Goal: Task Accomplishment & Management: Use online tool/utility

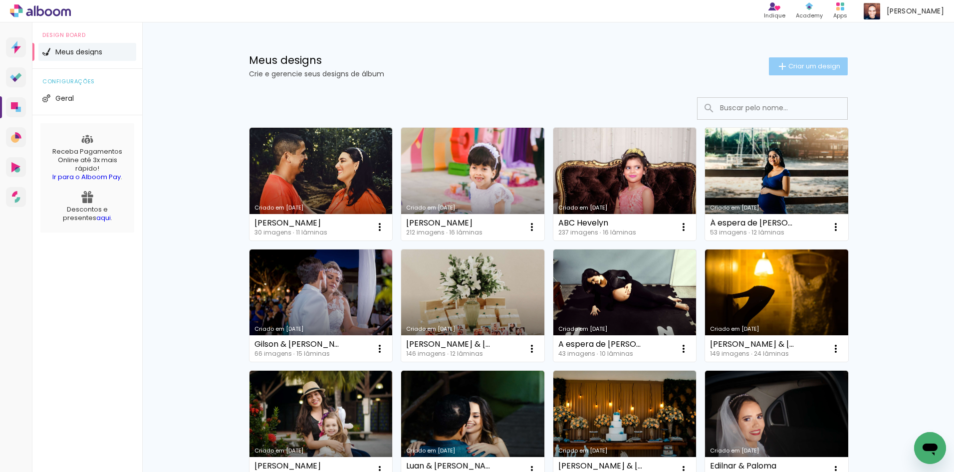
click at [791, 64] on span "Criar um design" at bounding box center [814, 66] width 52 height 6
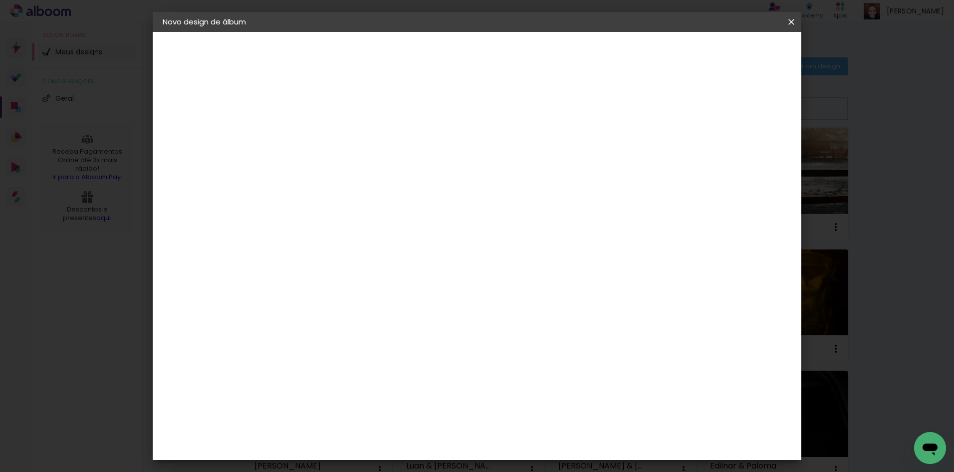
click at [326, 135] on input at bounding box center [326, 133] width 0 height 15
type input "Igor & Bruna"
type paper-input "Igor & Bruna"
click at [0, 0] on slot "Avançar" at bounding box center [0, 0] width 0 height 0
click at [0, 0] on slot "Tamanho Livre" at bounding box center [0, 0] width 0 height 0
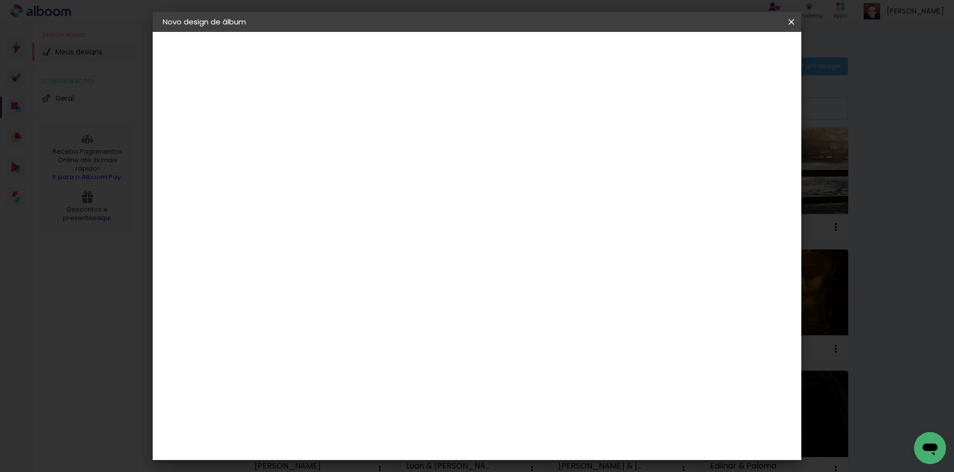
click at [513, 152] on paper-item "Tamanho Livre" at bounding box center [465, 152] width 96 height 22
click at [0, 0] on slot "Avançar" at bounding box center [0, 0] width 0 height 0
click at [0, 0] on slot "Voltar" at bounding box center [0, 0] width 0 height 0
click at [405, 373] on paper-item "Go image" at bounding box center [351, 386] width 108 height 26
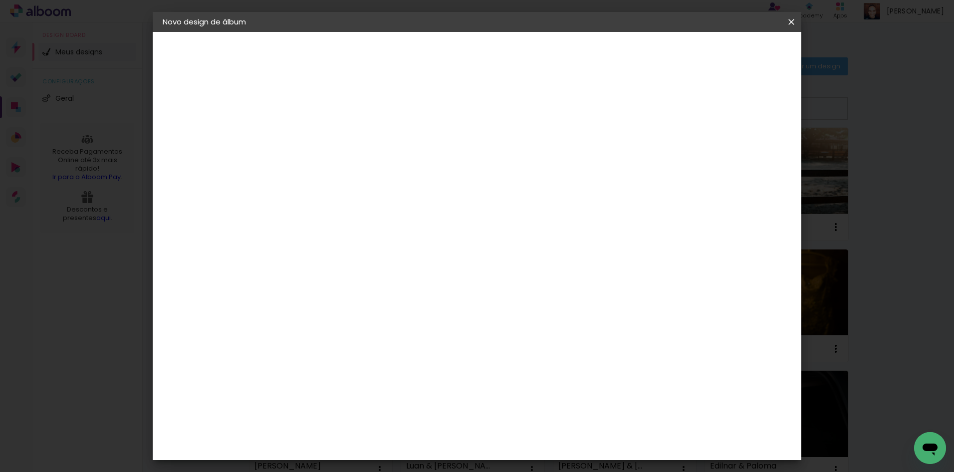
scroll to position [399, 0]
click at [0, 0] on slot "Avançar" at bounding box center [0, 0] width 0 height 0
click at [365, 166] on input "text" at bounding box center [345, 173] width 39 height 15
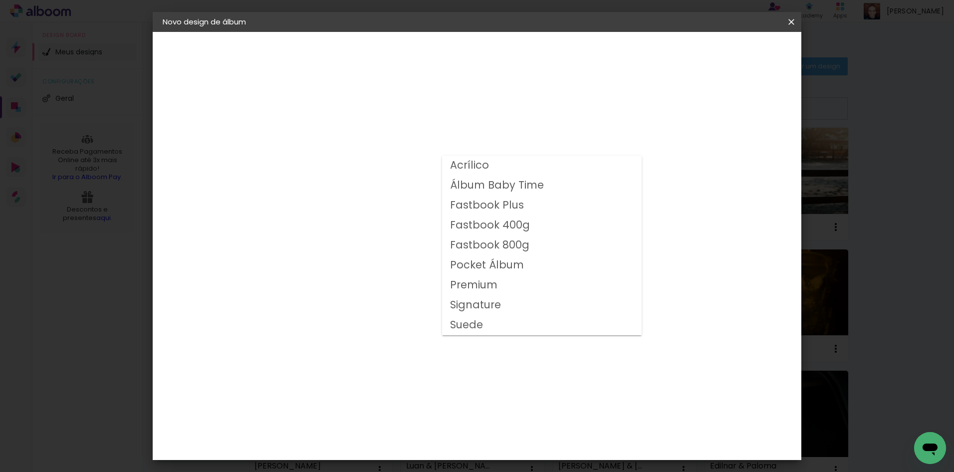
click at [541, 166] on paper-item "Acrílico" at bounding box center [542, 166] width 200 height 20
type input "Acrílico"
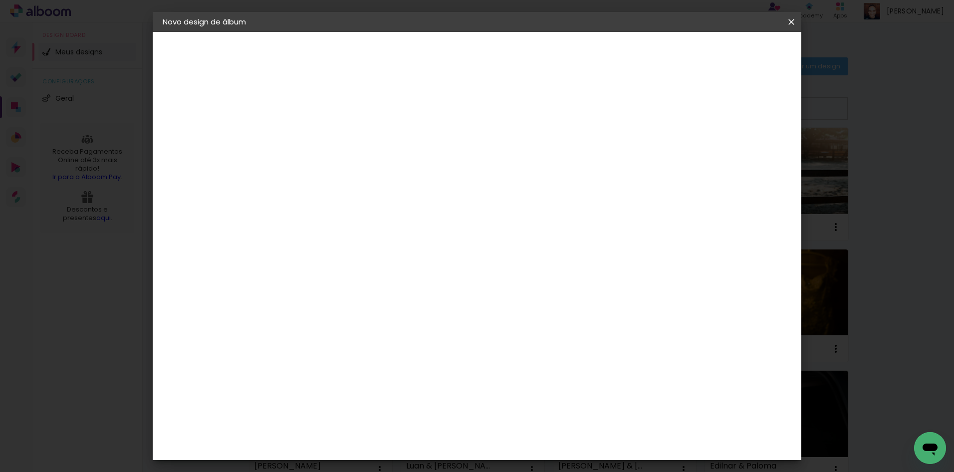
click at [393, 220] on div "Modelo" at bounding box center [370, 224] width 46 height 14
click at [430, 221] on div "Fechado" at bounding box center [411, 224] width 37 height 14
click at [393, 282] on span "30 × 30" at bounding box center [370, 285] width 46 height 32
click at [0, 0] on slot "Avançar" at bounding box center [0, 0] width 0 height 0
click at [673, 108] on div at bounding box center [668, 107] width 9 height 9
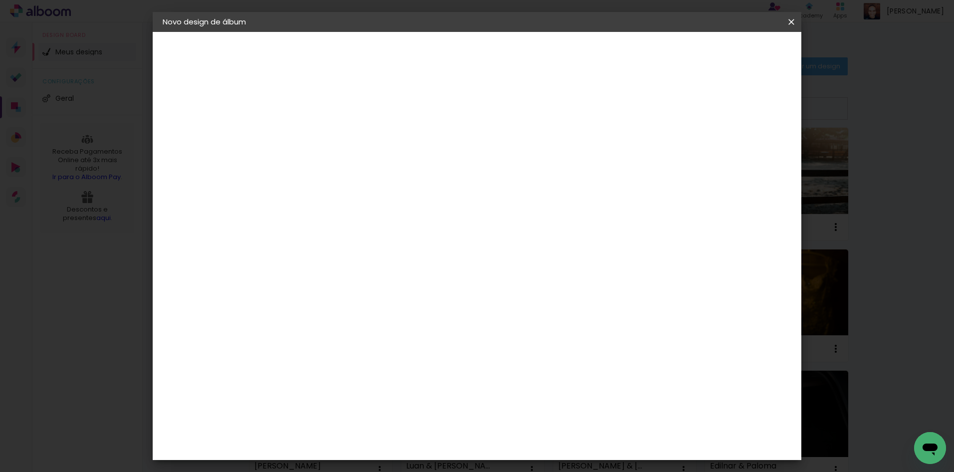
type paper-checkbox "on"
click at [673, 108] on div at bounding box center [668, 107] width 9 height 9
click at [729, 54] on span "Iniciar design" at bounding box center [706, 52] width 45 height 7
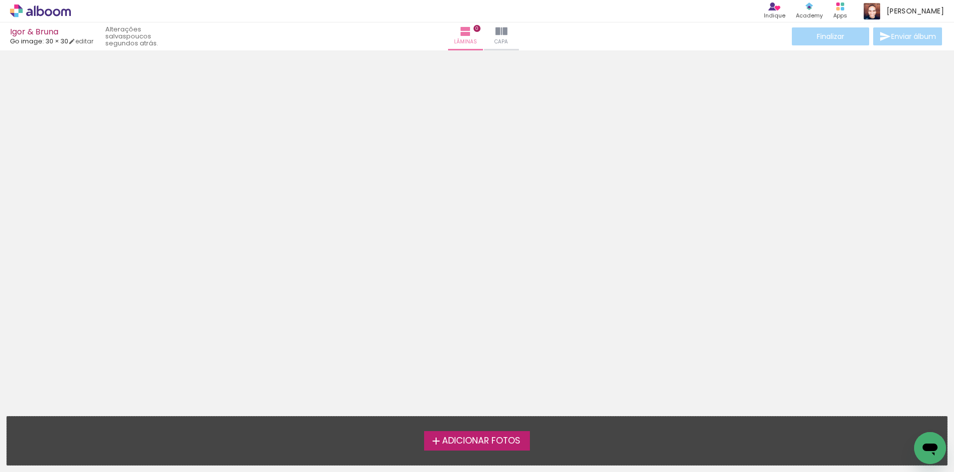
click at [491, 441] on span "Adicionar Fotos" at bounding box center [481, 441] width 78 height 9
click at [0, 0] on input "file" at bounding box center [0, 0] width 0 height 0
click at [495, 439] on span "Adicionar Fotos" at bounding box center [481, 441] width 78 height 9
click at [0, 0] on input "file" at bounding box center [0, 0] width 0 height 0
click at [453, 439] on span "Adicionar Fotos" at bounding box center [481, 441] width 78 height 9
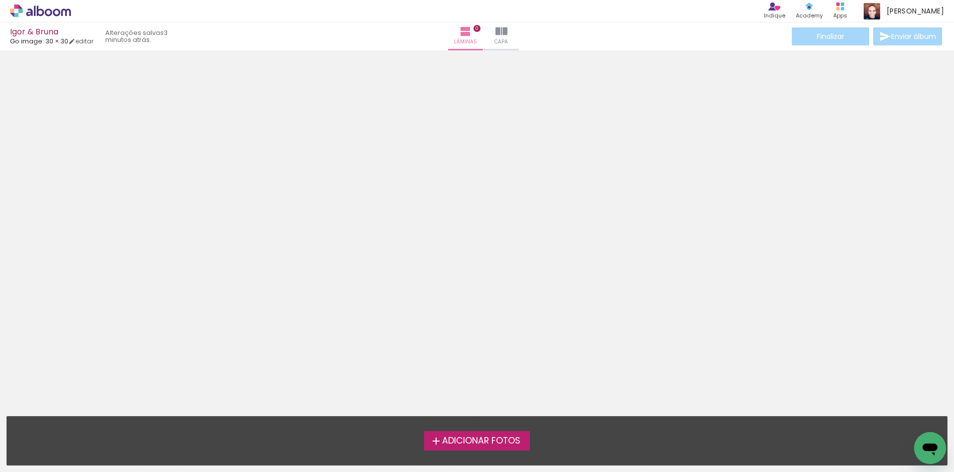
click at [0, 0] on input "file" at bounding box center [0, 0] width 0 height 0
click at [462, 437] on span "Adicionar Fotos" at bounding box center [481, 441] width 78 height 9
click at [0, 0] on input "file" at bounding box center [0, 0] width 0 height 0
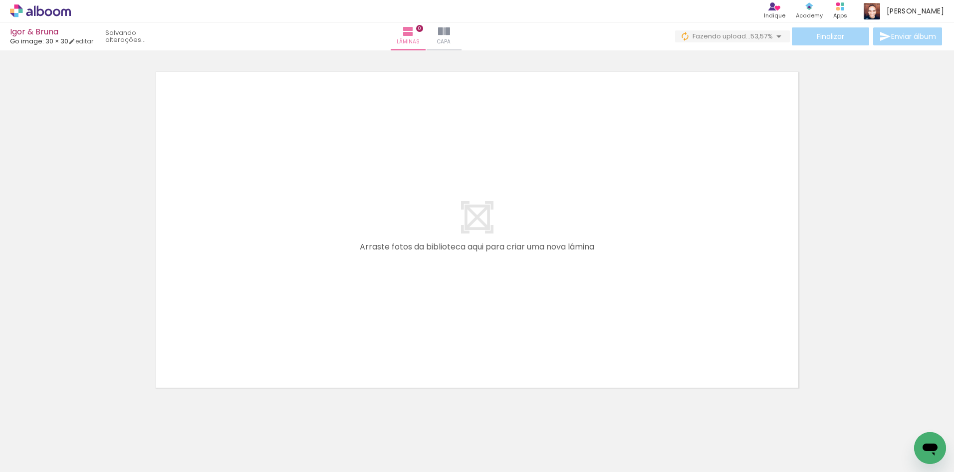
click at [740, 36] on span "Fazendo upload..." at bounding box center [721, 35] width 58 height 9
click at [888, 208] on div at bounding box center [477, 217] width 954 height 352
drag, startPoint x: 171, startPoint y: 469, endPoint x: 16, endPoint y: 24, distance: 471.1
click at [875, 258] on div at bounding box center [477, 217] width 954 height 352
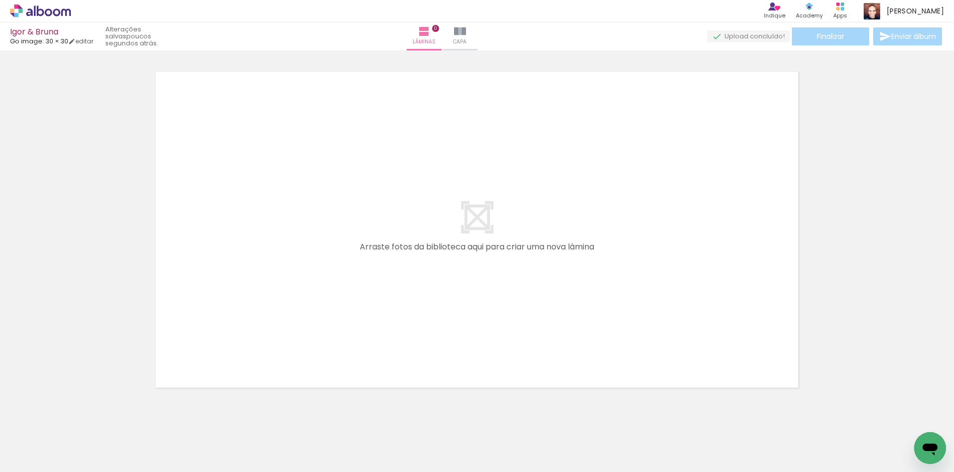
drag, startPoint x: 245, startPoint y: 440, endPoint x: 248, endPoint y: 434, distance: 6.5
click at [84, 250] on div at bounding box center [477, 217] width 954 height 352
click at [53, 441] on iron-icon at bounding box center [51, 442] width 8 height 8
click at [75, 364] on div at bounding box center [477, 217] width 954 height 352
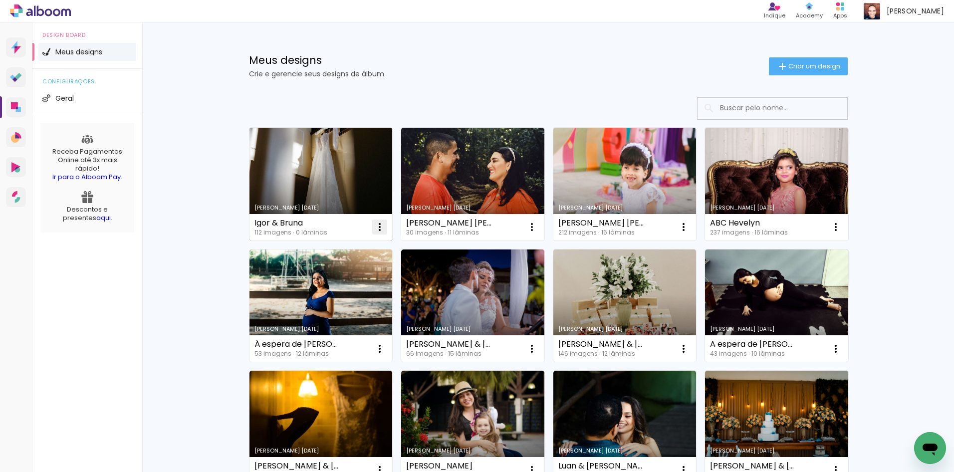
click at [376, 226] on iron-icon at bounding box center [380, 227] width 12 height 12
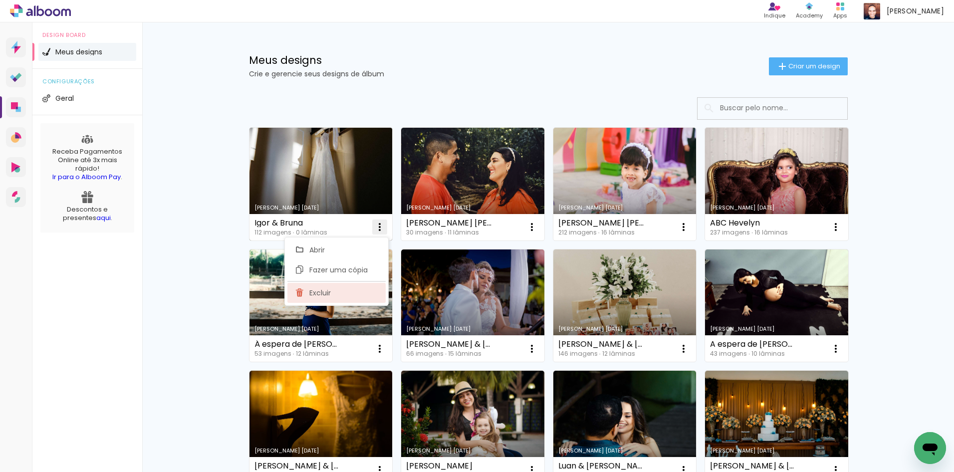
click at [330, 293] on span "Excluir" at bounding box center [319, 292] width 21 height 7
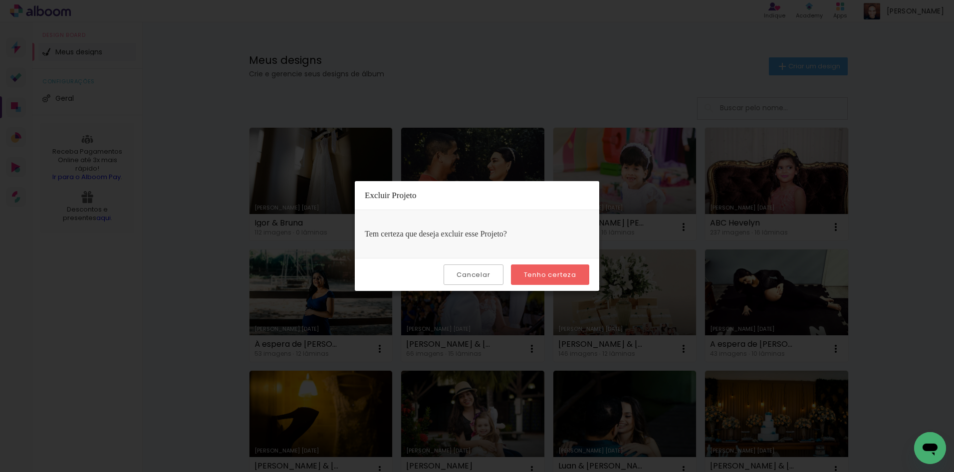
click at [0, 0] on slot "Tenho certeza" at bounding box center [0, 0] width 0 height 0
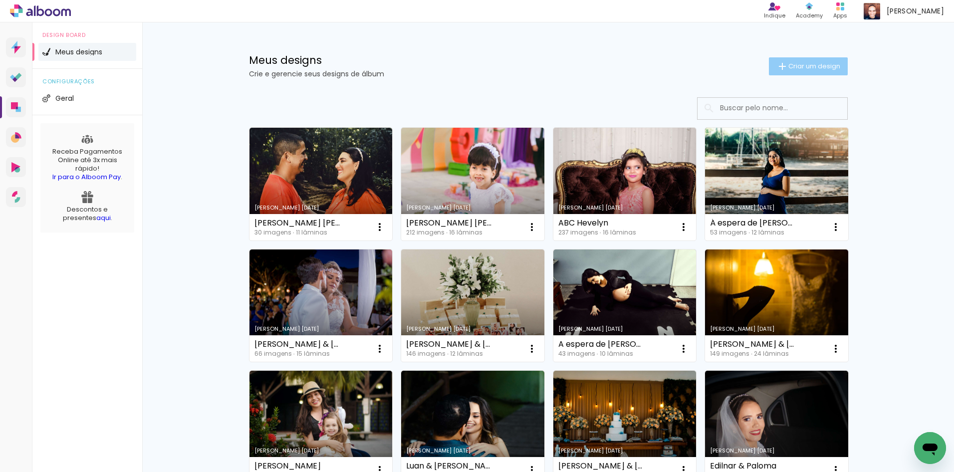
click at [800, 66] on span "Criar um design" at bounding box center [814, 66] width 52 height 6
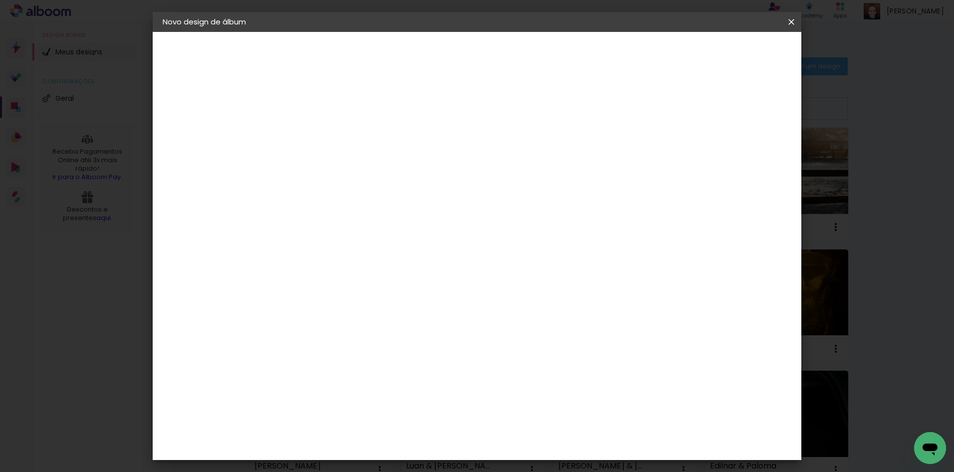
click at [0, 0] on paper-input-container "Título do álbum" at bounding box center [0, 0] width 0 height 0
type input "Igor & Bruna"
type paper-input "Igor & Bruna"
click at [428, 46] on paper-button "Avançar" at bounding box center [403, 52] width 49 height 17
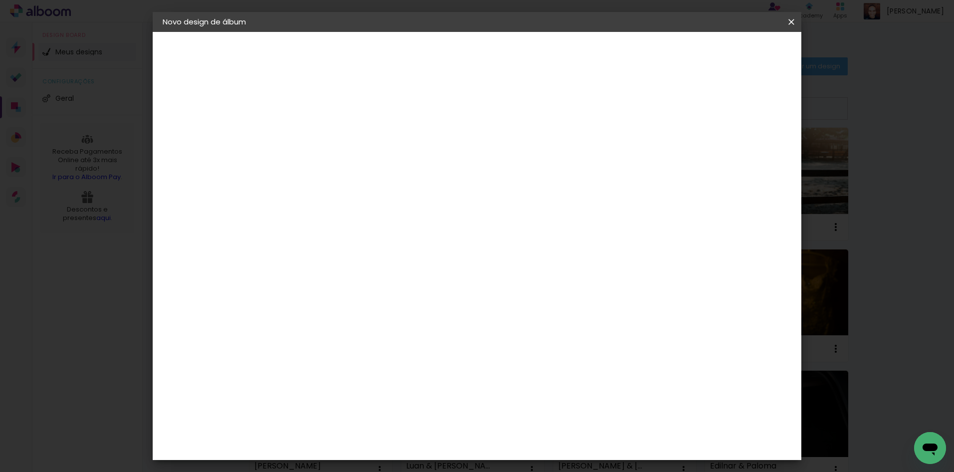
click at [344, 328] on div "Go image" at bounding box center [331, 336] width 24 height 16
click at [0, 0] on slot "Avançar" at bounding box center [0, 0] width 0 height 0
click at [365, 166] on input "text" at bounding box center [345, 173] width 39 height 15
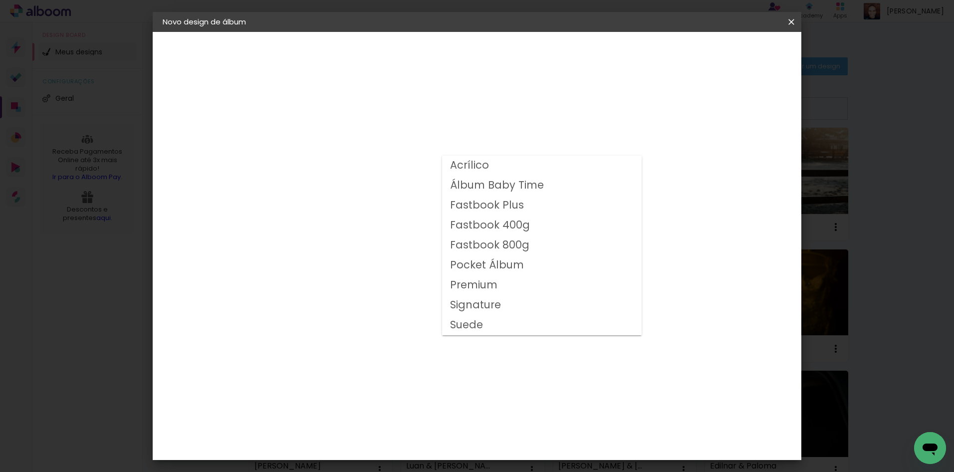
click at [547, 164] on paper-item "Acrílico" at bounding box center [542, 166] width 200 height 20
type input "Acrílico"
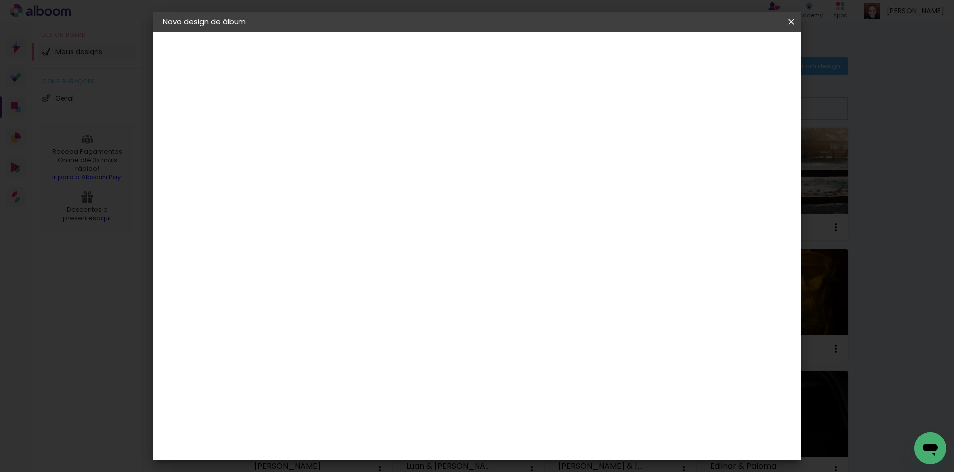
click at [430, 279] on span "30 × 30 cm" at bounding box center [411, 285] width 37 height 32
click at [0, 0] on slot "Avançar" at bounding box center [0, 0] width 0 height 0
click at [722, 102] on div "Mostrar sangria" at bounding box center [706, 108] width 66 height 12
type paper-checkbox "on"
click at [754, 42] on header "Revisão Verifique as configurações do seu álbum. Voltar Iniciar design" at bounding box center [517, 57] width 471 height 51
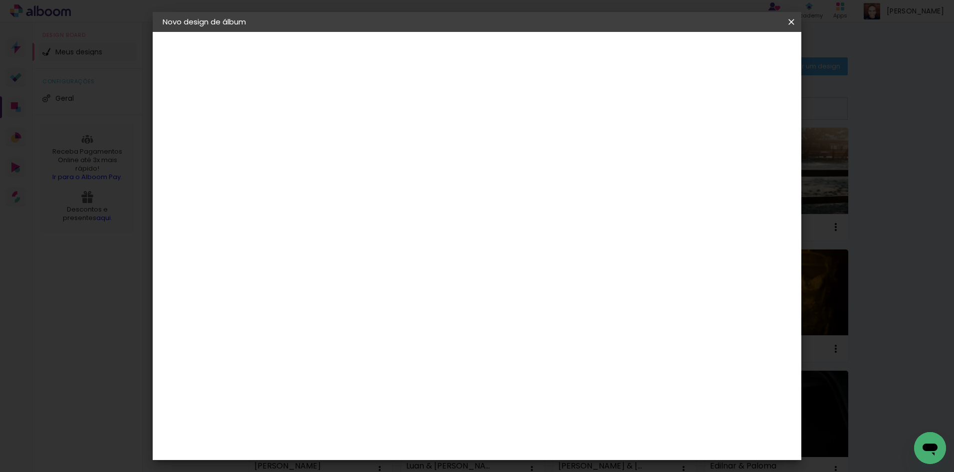
click at [729, 49] on span "Iniciar design" at bounding box center [706, 52] width 45 height 7
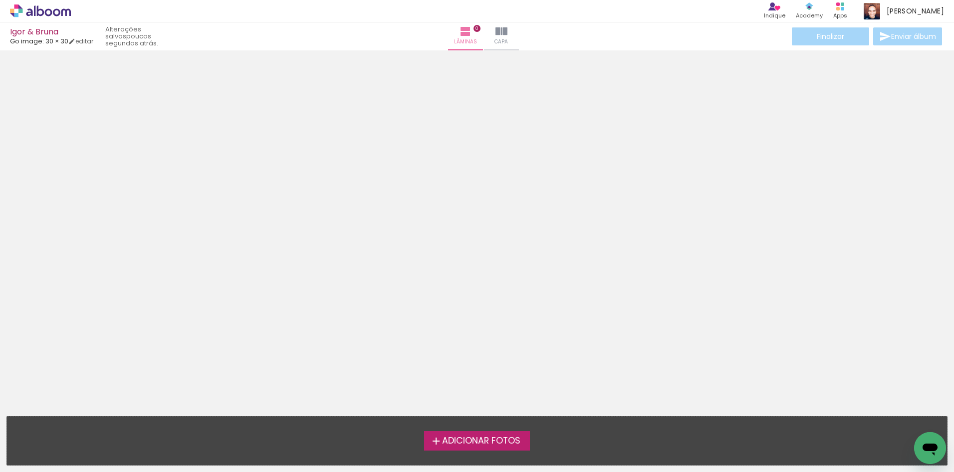
click at [489, 440] on span "Adicionar Fotos" at bounding box center [481, 441] width 78 height 9
click at [0, 0] on input "file" at bounding box center [0, 0] width 0 height 0
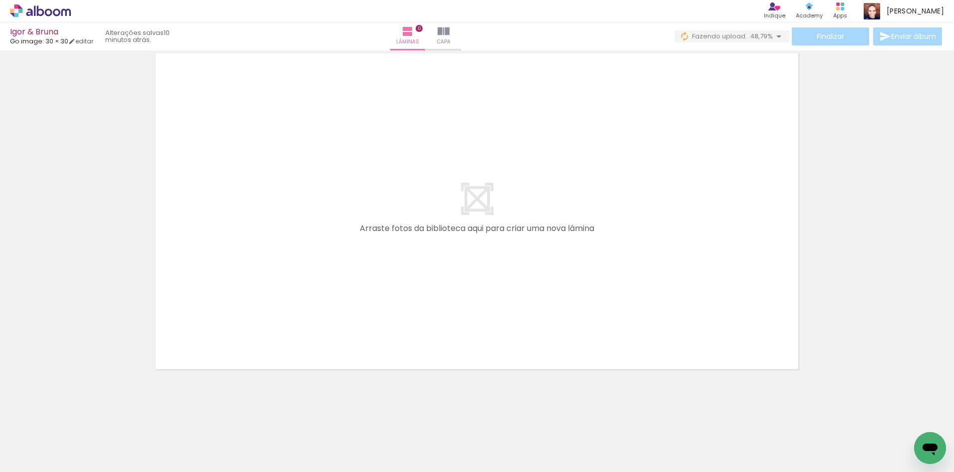
scroll to position [0, 849]
click at [840, 272] on div at bounding box center [477, 198] width 954 height 352
click at [466, 41] on span "Capa" at bounding box center [459, 41] width 13 height 9
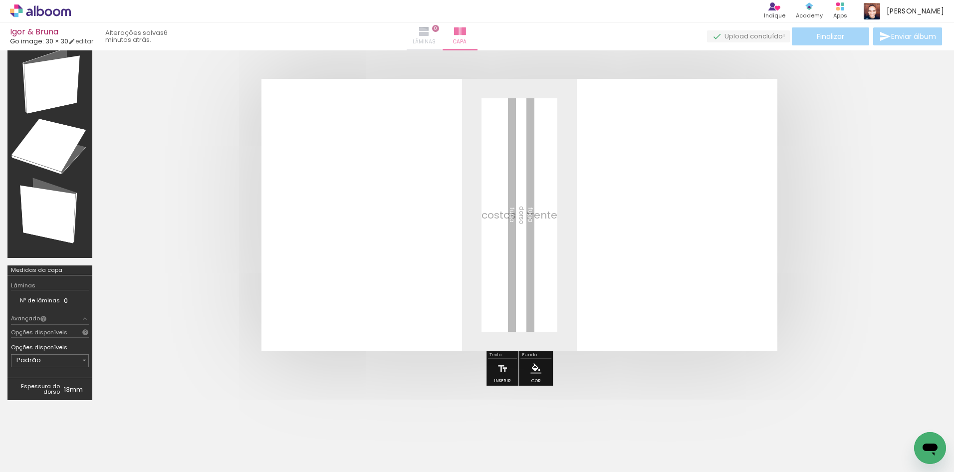
click at [436, 37] on span "Lâminas" at bounding box center [424, 41] width 23 height 9
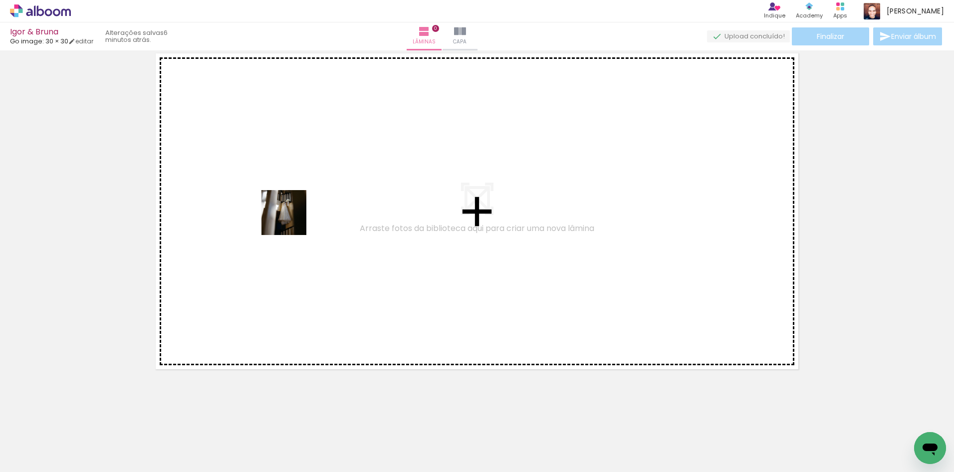
drag, startPoint x: 103, startPoint y: 436, endPoint x: 298, endPoint y: 209, distance: 298.9
click at [298, 209] on quentale-workspace at bounding box center [477, 236] width 954 height 472
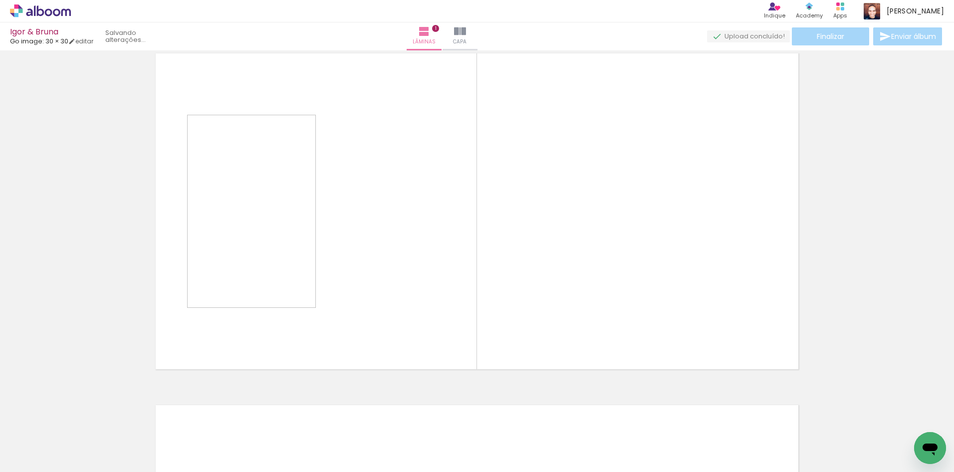
scroll to position [13, 0]
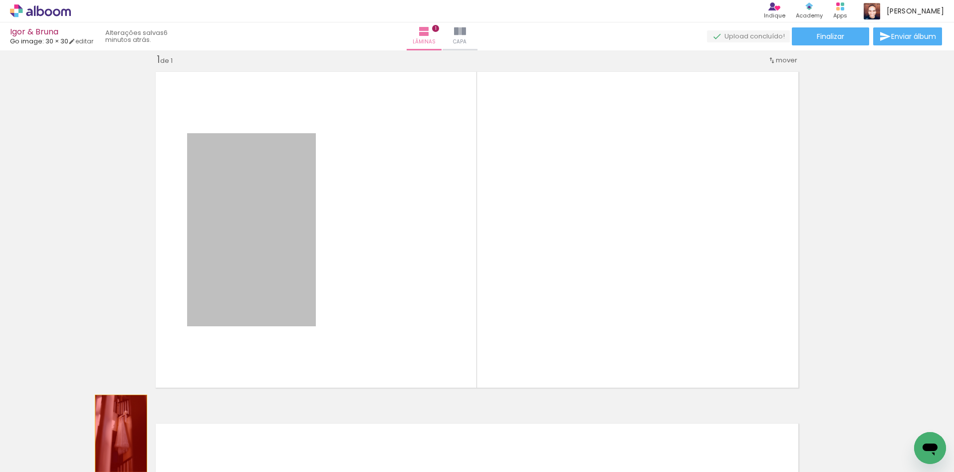
drag, startPoint x: 242, startPoint y: 212, endPoint x: 117, endPoint y: 434, distance: 255.3
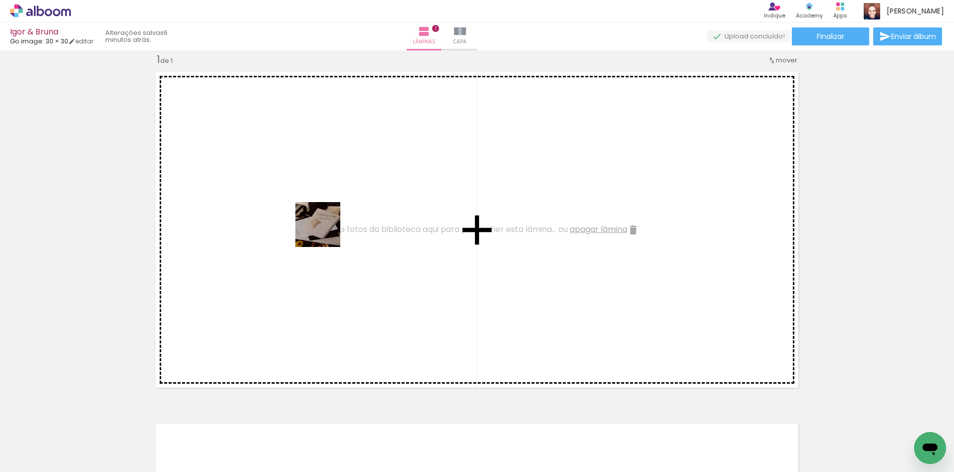
drag, startPoint x: 162, startPoint y: 445, endPoint x: 273, endPoint y: 375, distance: 131.2
click at [326, 231] on quentale-workspace at bounding box center [477, 236] width 954 height 472
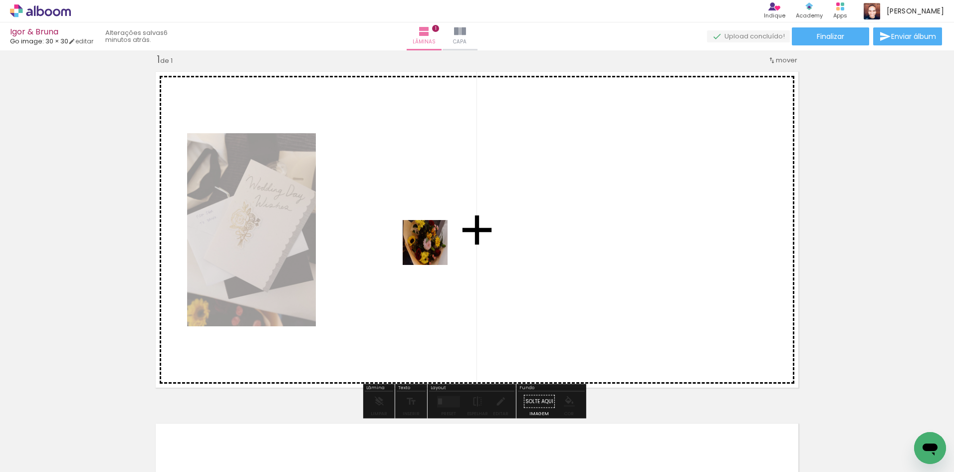
drag, startPoint x: 221, startPoint y: 439, endPoint x: 379, endPoint y: 289, distance: 217.7
click at [496, 188] on quentale-workspace at bounding box center [477, 236] width 954 height 472
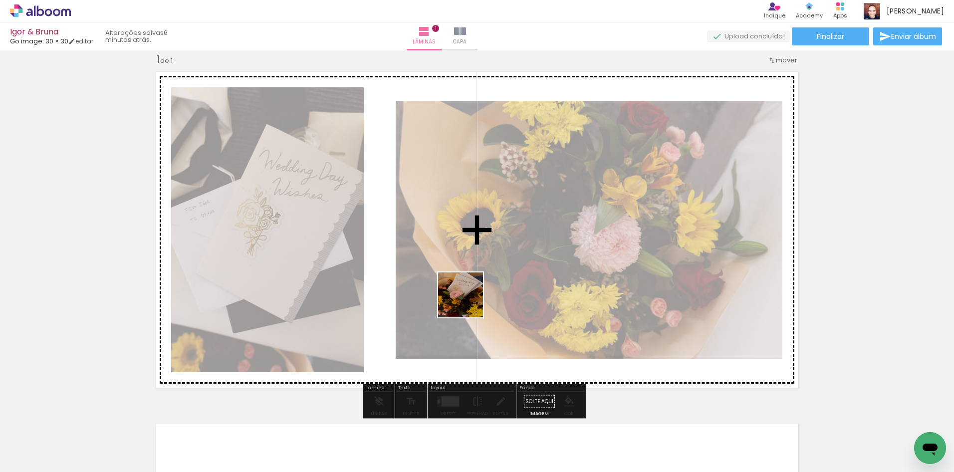
drag, startPoint x: 403, startPoint y: 347, endPoint x: 555, endPoint y: 217, distance: 200.3
click at [555, 217] on quentale-workspace at bounding box center [477, 236] width 954 height 472
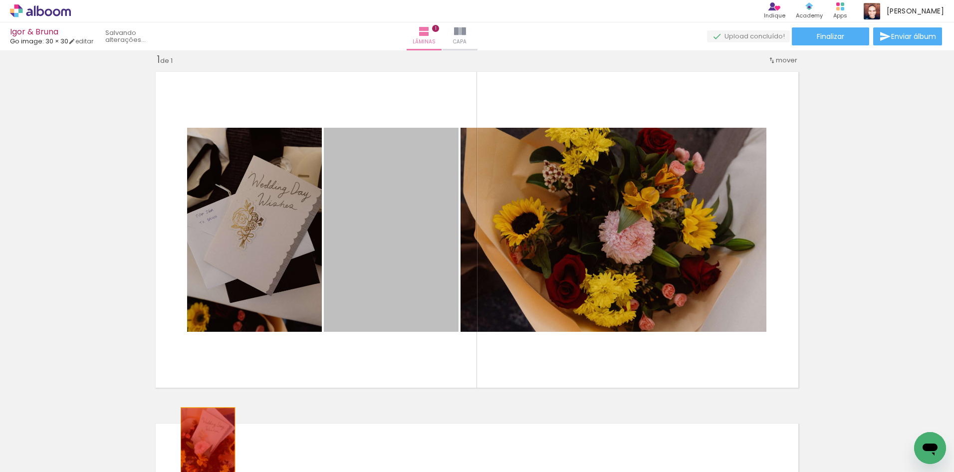
drag, startPoint x: 402, startPoint y: 240, endPoint x: 205, endPoint y: 456, distance: 291.7
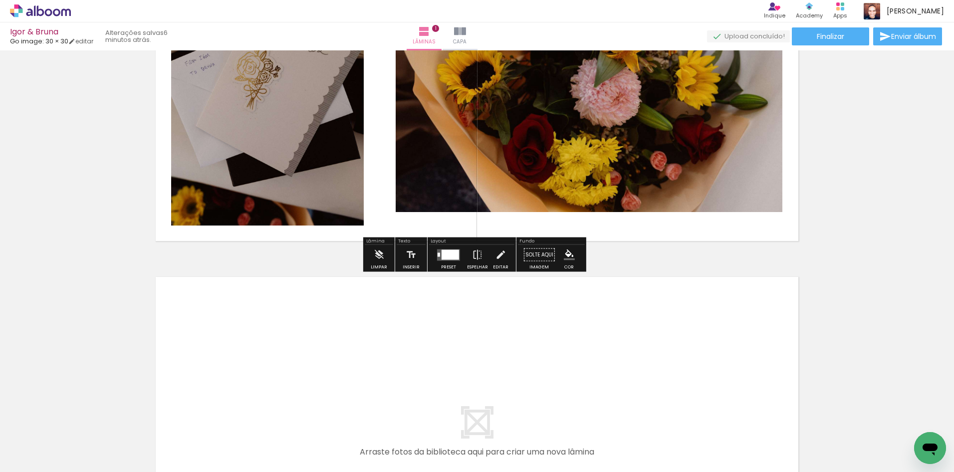
scroll to position [312, 0]
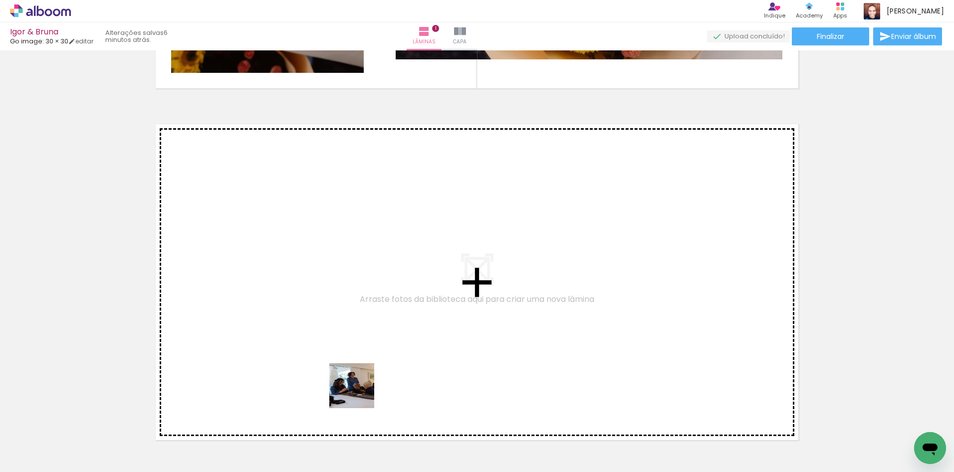
drag, startPoint x: 359, startPoint y: 393, endPoint x: 393, endPoint y: 315, distance: 84.9
click at [393, 315] on quentale-workspace at bounding box center [477, 236] width 954 height 472
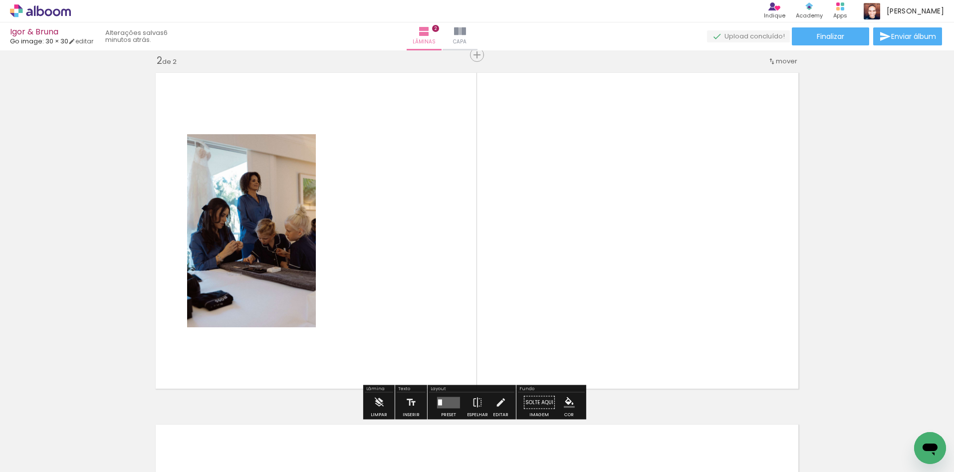
scroll to position [365, 0]
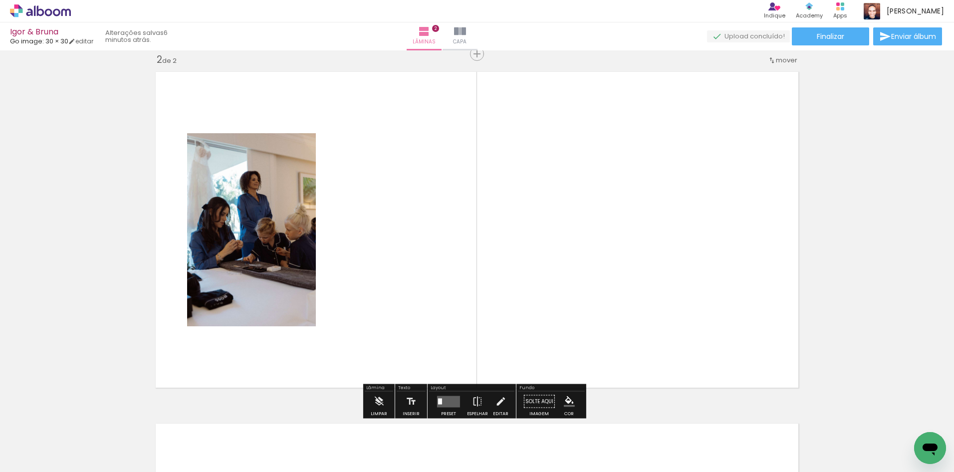
drag, startPoint x: 446, startPoint y: 450, endPoint x: 467, endPoint y: 227, distance: 224.6
click at [465, 229] on quentale-workspace at bounding box center [477, 236] width 954 height 472
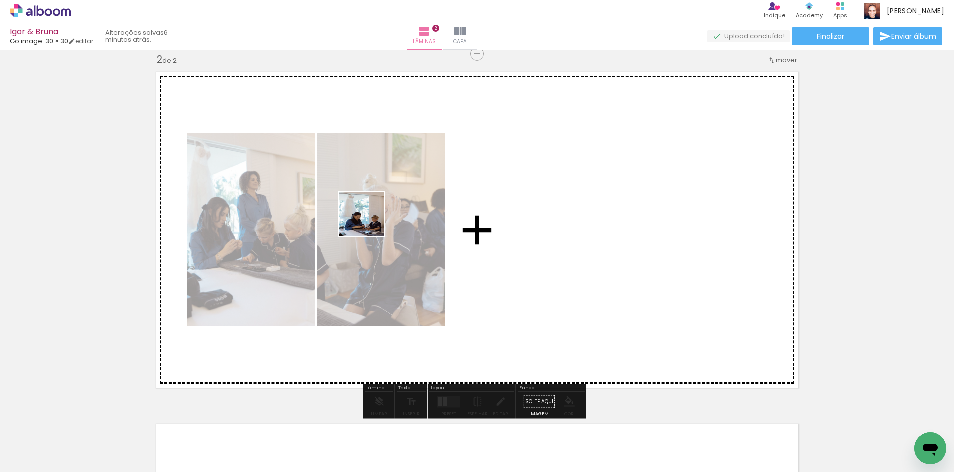
drag, startPoint x: 387, startPoint y: 447, endPoint x: 369, endPoint y: 220, distance: 227.8
click at [369, 220] on quentale-workspace at bounding box center [477, 236] width 954 height 472
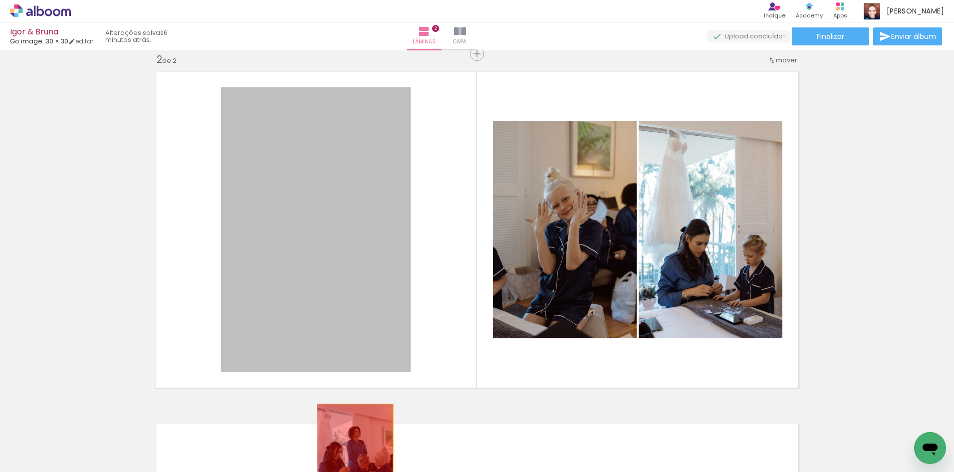
drag, startPoint x: 369, startPoint y: 220, endPoint x: 351, endPoint y: 461, distance: 241.6
click at [351, 461] on quentale-workspace at bounding box center [477, 236] width 954 height 472
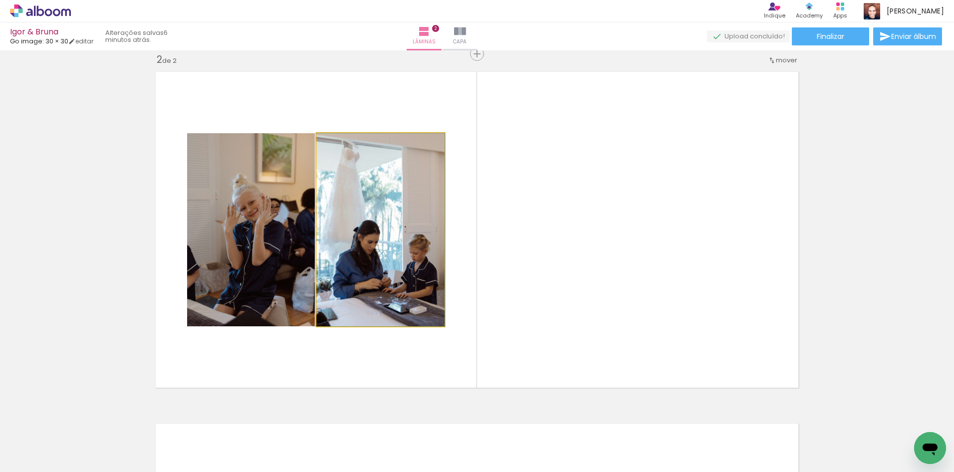
drag, startPoint x: 390, startPoint y: 245, endPoint x: 374, endPoint y: 229, distance: 22.9
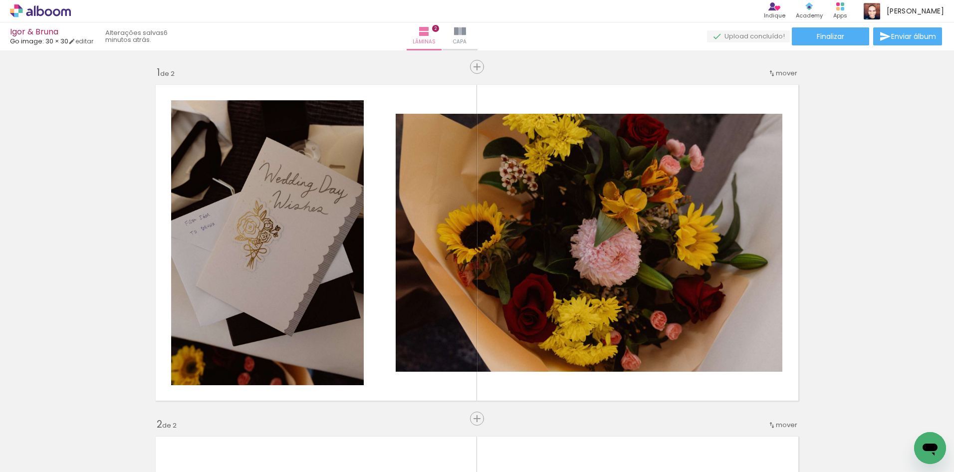
scroll to position [365, 0]
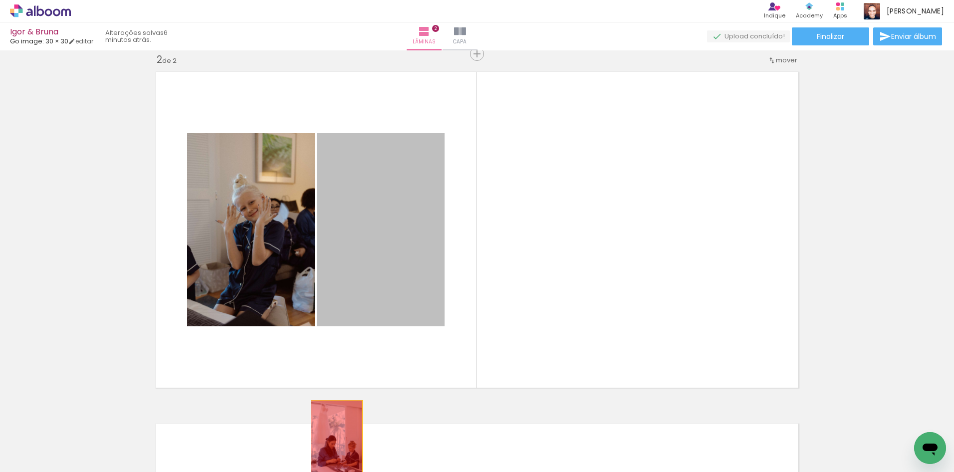
drag, startPoint x: 389, startPoint y: 210, endPoint x: 320, endPoint y: 416, distance: 217.4
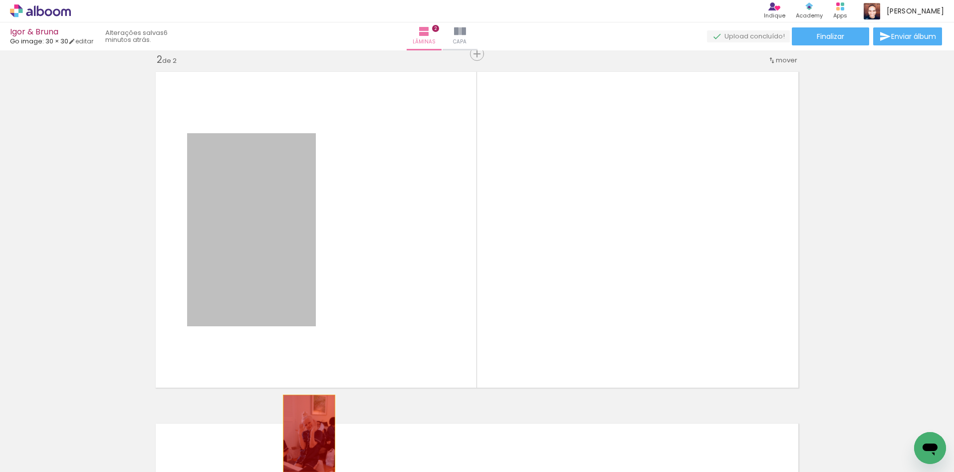
drag, startPoint x: 277, startPoint y: 281, endPoint x: 319, endPoint y: 441, distance: 165.4
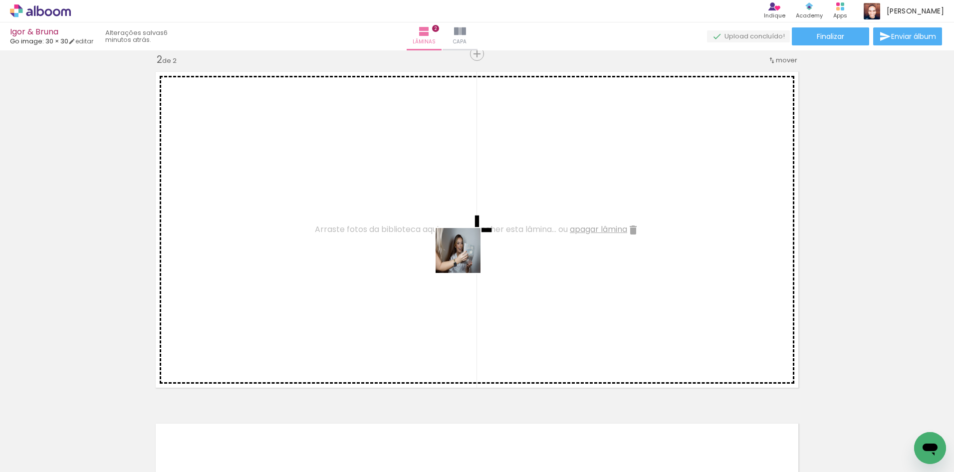
drag, startPoint x: 499, startPoint y: 442, endPoint x: 463, endPoint y: 249, distance: 195.4
click at [463, 249] on quentale-workspace at bounding box center [477, 236] width 954 height 472
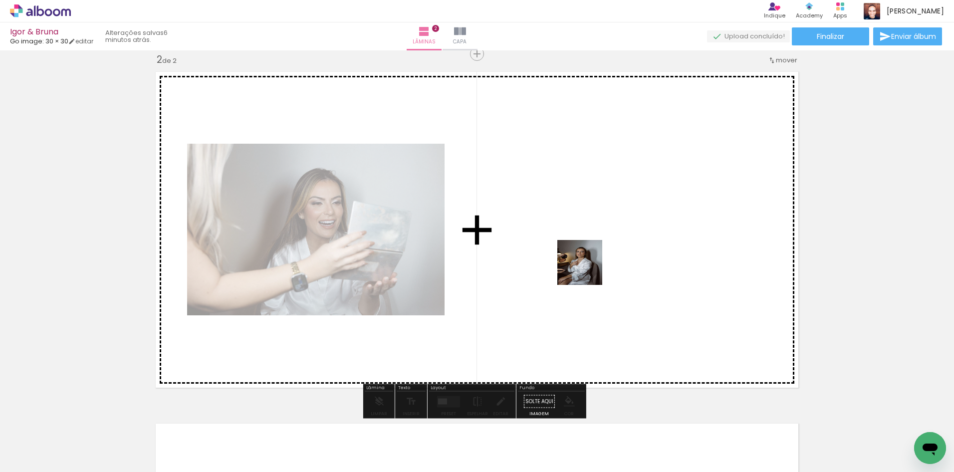
drag, startPoint x: 611, startPoint y: 445, endPoint x: 587, endPoint y: 251, distance: 195.6
click at [587, 251] on quentale-workspace at bounding box center [477, 236] width 954 height 472
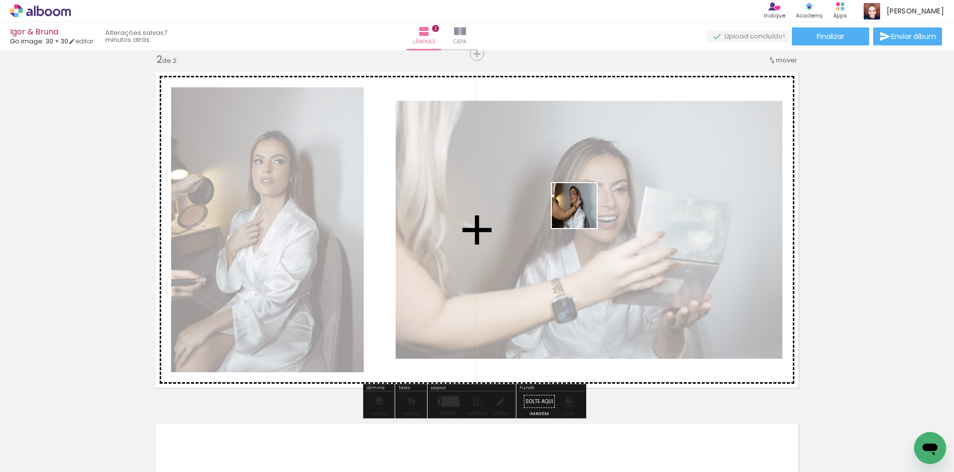
drag, startPoint x: 664, startPoint y: 446, endPoint x: 582, endPoint y: 213, distance: 246.5
click at [582, 213] on quentale-workspace at bounding box center [477, 236] width 954 height 472
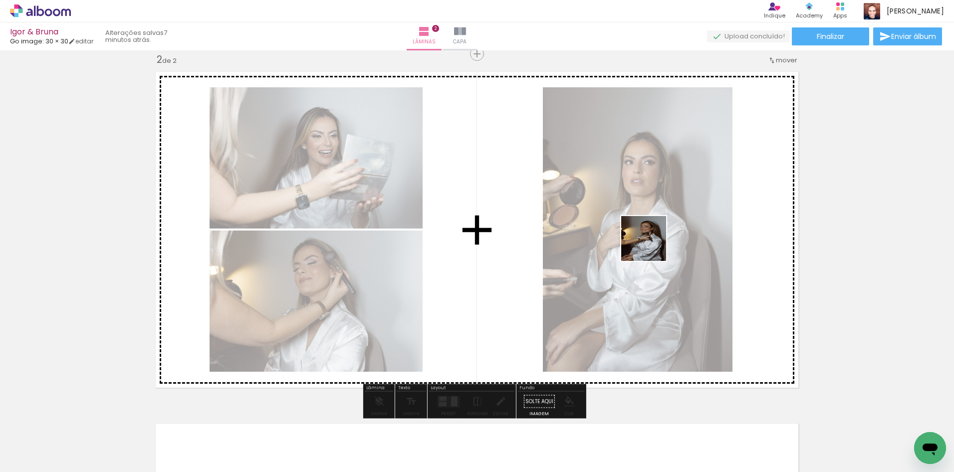
drag, startPoint x: 720, startPoint y: 445, endPoint x: 651, endPoint y: 246, distance: 210.6
click at [651, 246] on quentale-workspace at bounding box center [477, 236] width 954 height 472
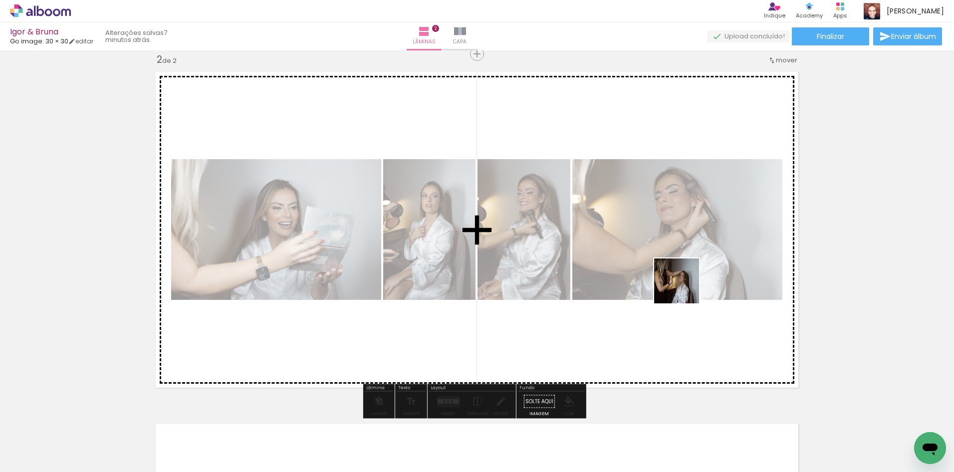
drag, startPoint x: 782, startPoint y: 445, endPoint x: 642, endPoint y: 232, distance: 253.9
click at [642, 232] on quentale-workspace at bounding box center [477, 236] width 954 height 472
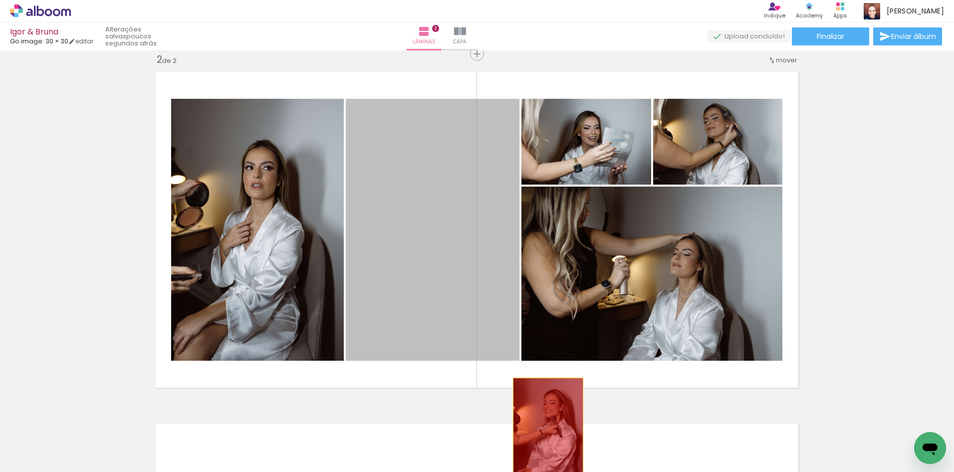
drag, startPoint x: 436, startPoint y: 226, endPoint x: 539, endPoint y: 436, distance: 234.1
click at [539, 436] on quentale-workspace at bounding box center [477, 236] width 954 height 472
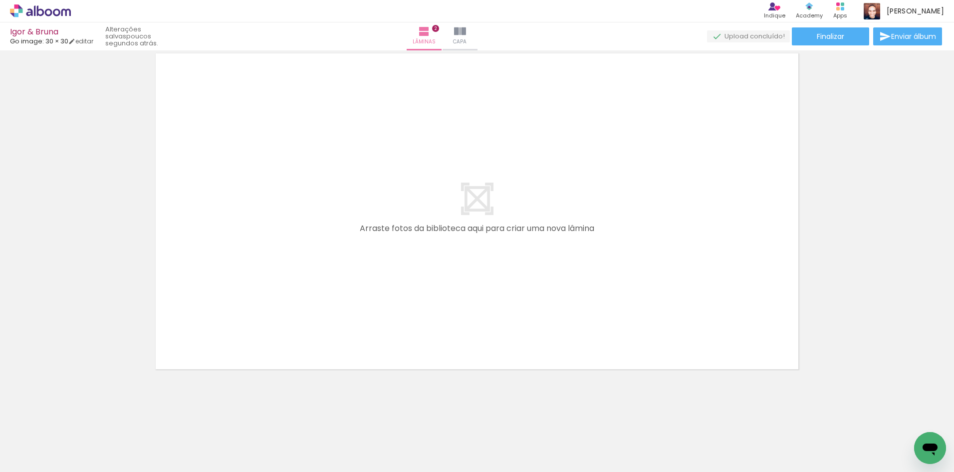
scroll to position [0, 801]
